Goal: Task Accomplishment & Management: Manage account settings

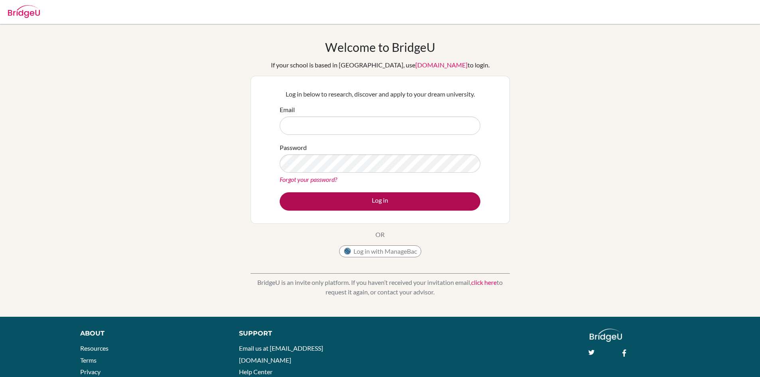
type input "[EMAIL_ADDRESS][DOMAIN_NAME]"
click at [357, 203] on button "Log in" at bounding box center [380, 201] width 201 height 18
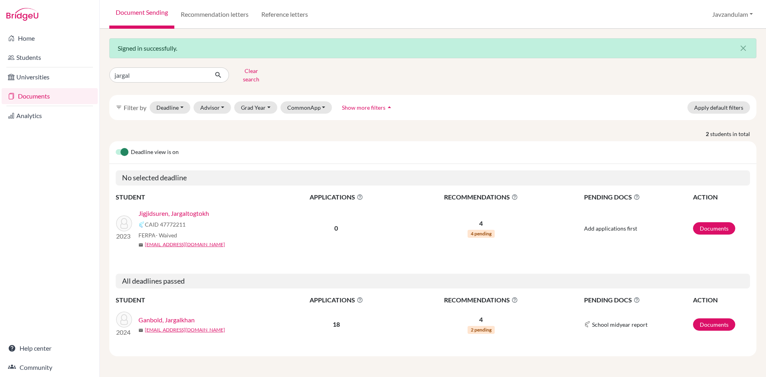
click at [193, 209] on link "Jigjidsuren, Jargaltogtokh" at bounding box center [173, 214] width 71 height 10
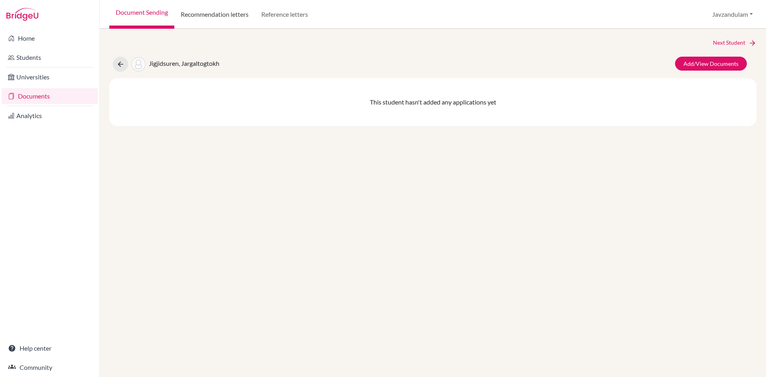
click at [207, 12] on link "Recommendation letters" at bounding box center [214, 14] width 81 height 29
